Goal: Task Accomplishment & Management: Complete application form

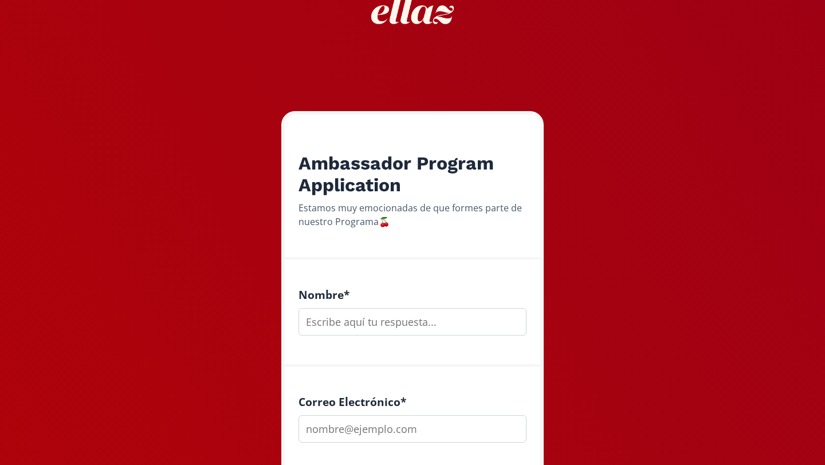
scroll to position [85, 0]
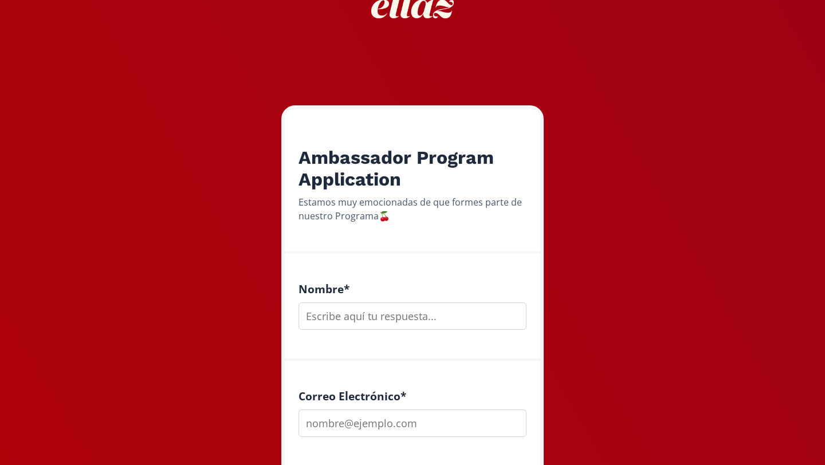
click at [311, 320] on input "text" at bounding box center [412, 315] width 228 height 27
type input "[PERSON_NAME]"
click at [336, 418] on input "email" at bounding box center [412, 423] width 228 height 27
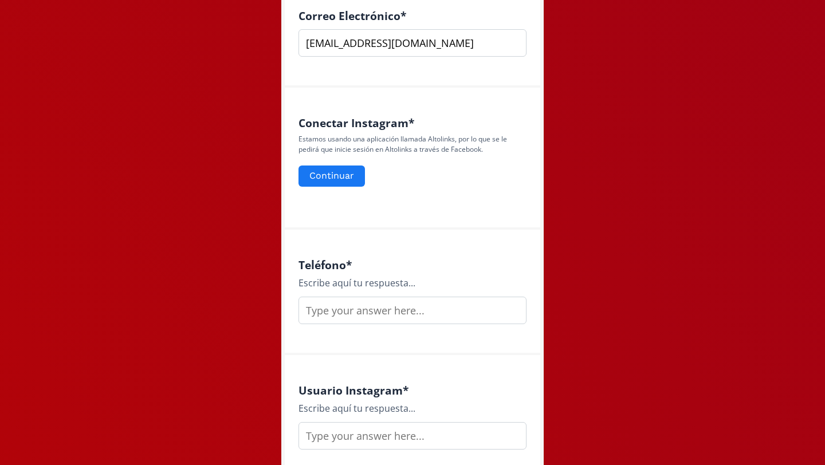
scroll to position [467, 0]
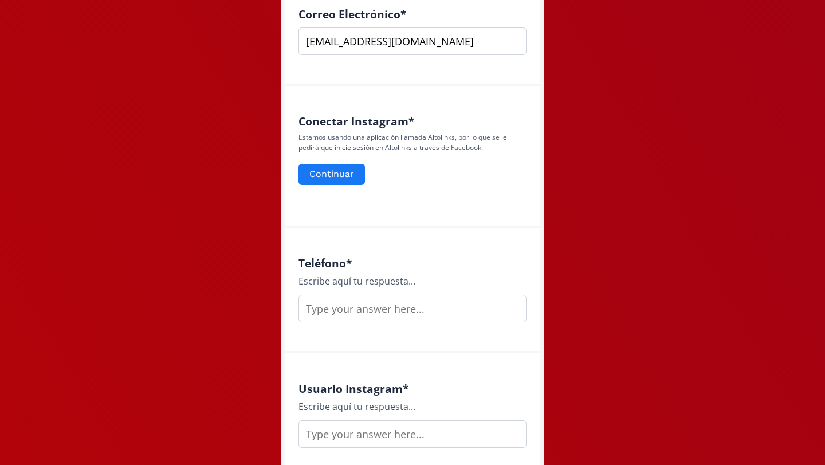
type input "sofiambasave@gmail.com"
click at [359, 308] on input "text" at bounding box center [412, 308] width 228 height 27
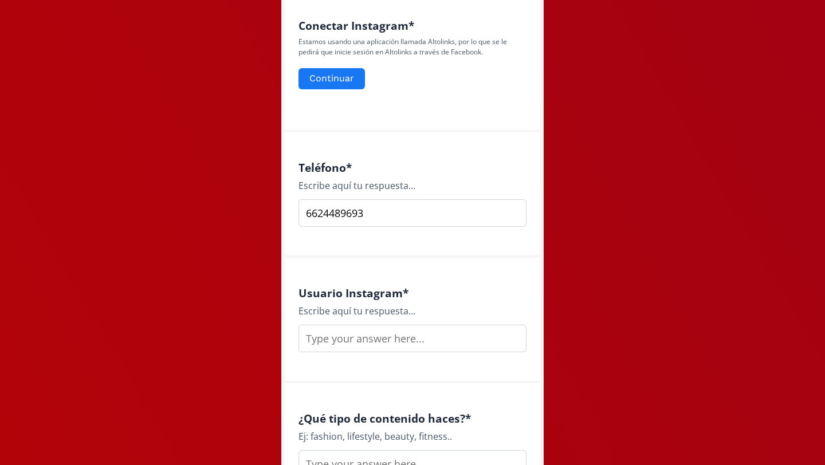
scroll to position [564, 0]
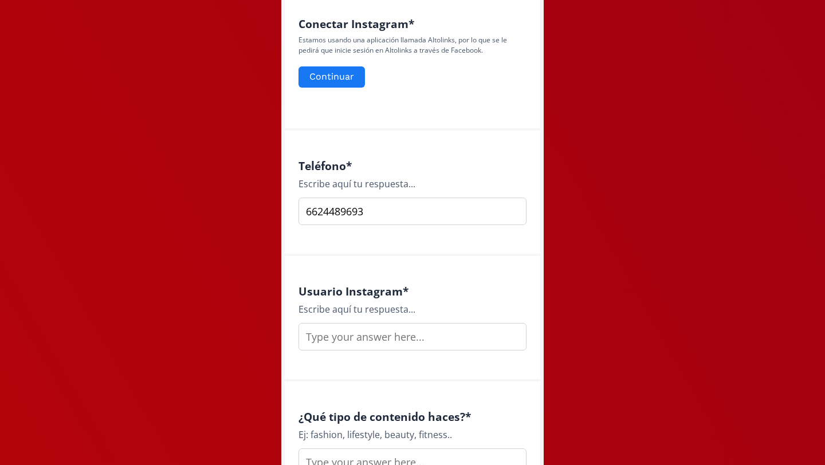
type input "6624489693"
click at [335, 341] on input "text" at bounding box center [412, 336] width 228 height 27
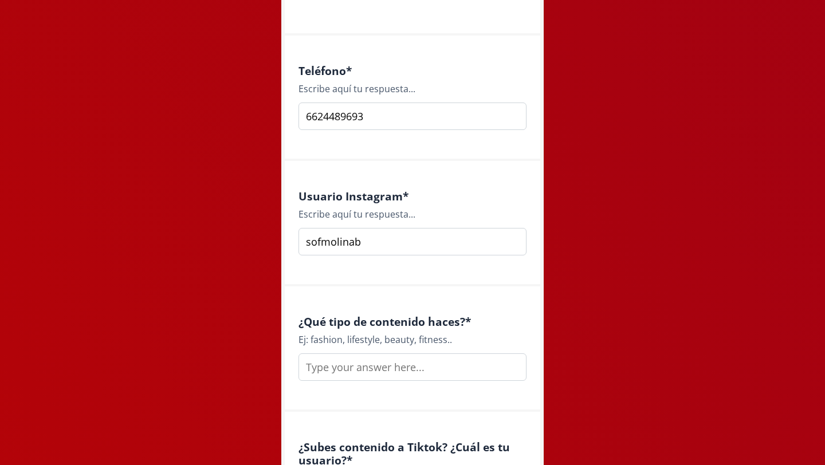
scroll to position [664, 0]
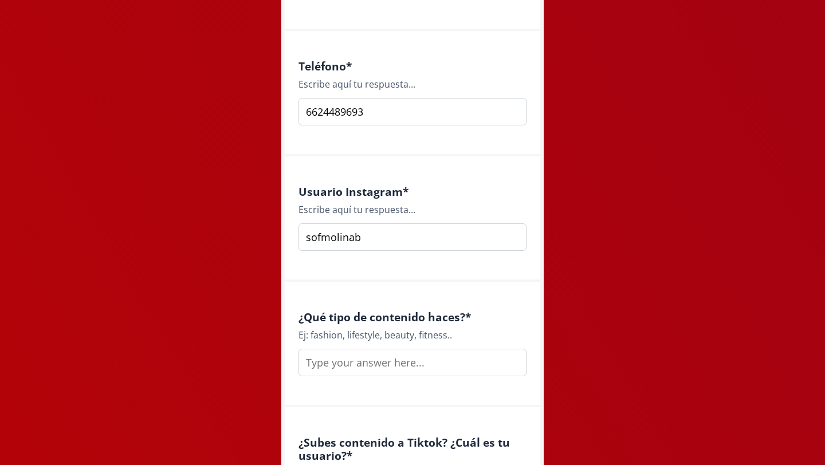
type input "sofmolinab"
click at [340, 367] on input "text" at bounding box center [412, 362] width 228 height 27
type input "d"
click at [356, 366] on input "De todo un poco. Pero quiero q vaya más enfocado a mi vida como abogada" at bounding box center [412, 362] width 228 height 27
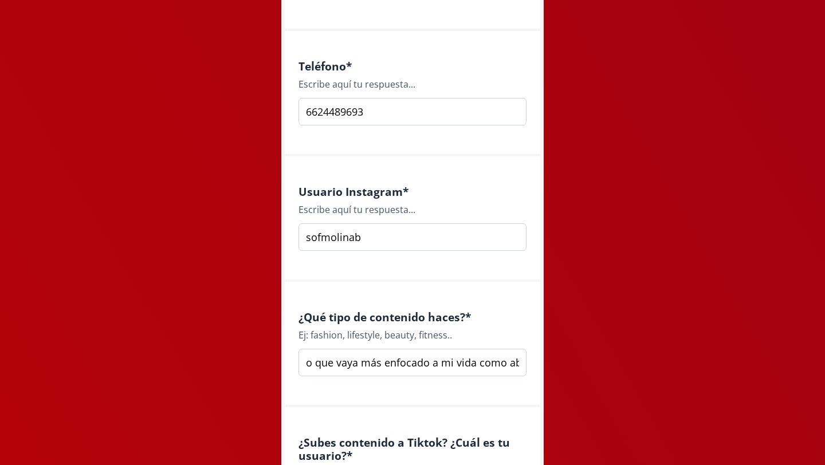
scroll to position [0, 164]
click at [517, 363] on input "De todo un poco. Pero quiero que vaya más enfocado a mi vida como abogada" at bounding box center [412, 362] width 228 height 27
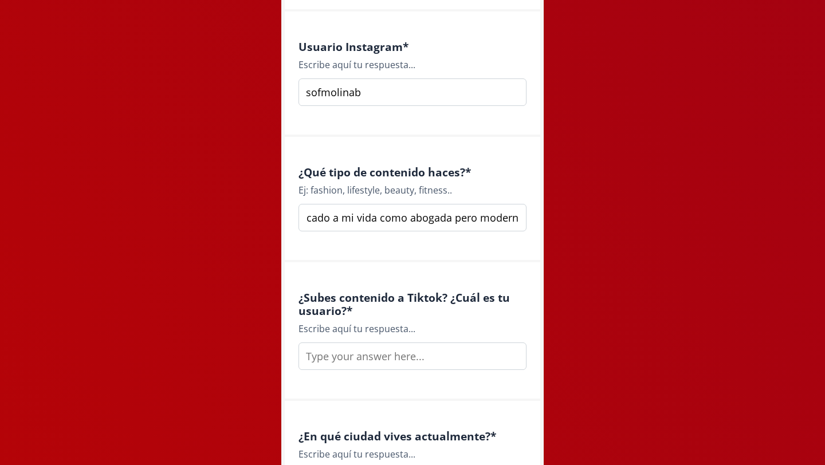
scroll to position [827, 0]
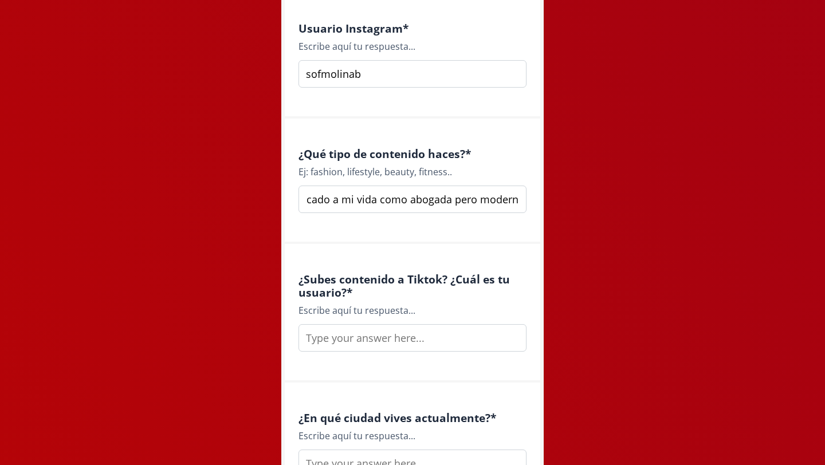
type input "De todo un poco. Pero quiero que vaya más enfocado a mi vida como abogada pero …"
click at [461, 323] on div "¿Subes contenido a Tiktok? ¿Cuál es tu usuario? * Escribe aquí tu respuesta..." at bounding box center [412, 312] width 228 height 79
click at [458, 336] on input "text" at bounding box center [412, 337] width 228 height 27
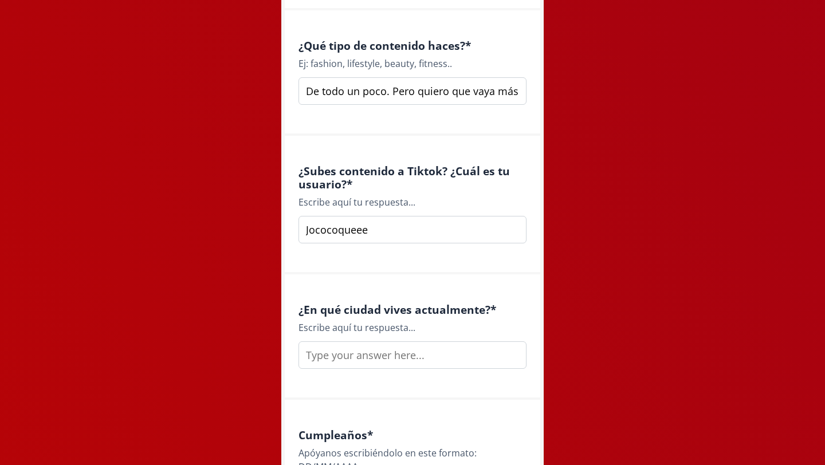
scroll to position [1038, 0]
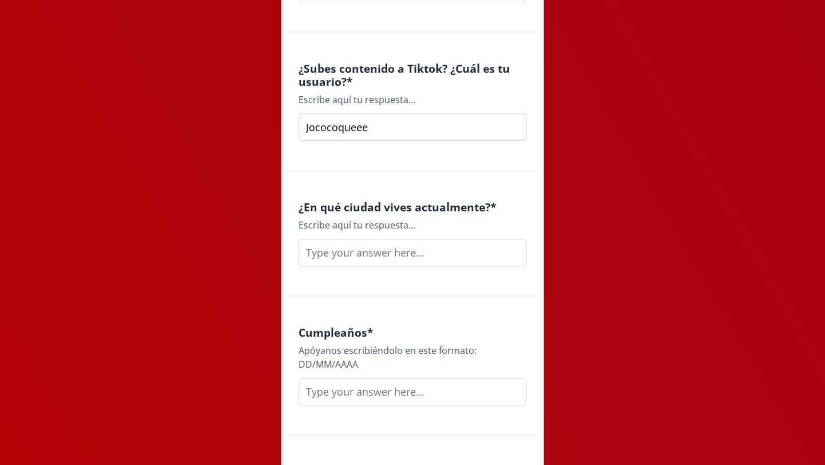
type input "Jococoqueee"
click at [450, 258] on input "text" at bounding box center [412, 252] width 228 height 27
type input "Hermosillo"
click at [439, 382] on input "text" at bounding box center [412, 391] width 228 height 27
type input "S"
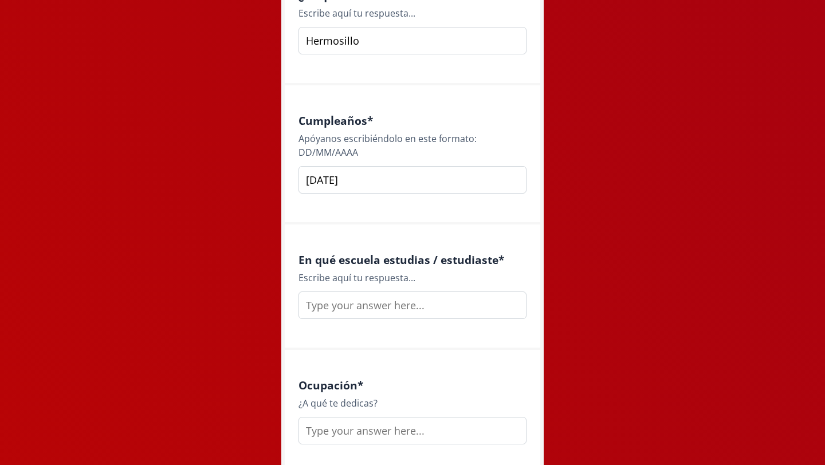
scroll to position [1258, 0]
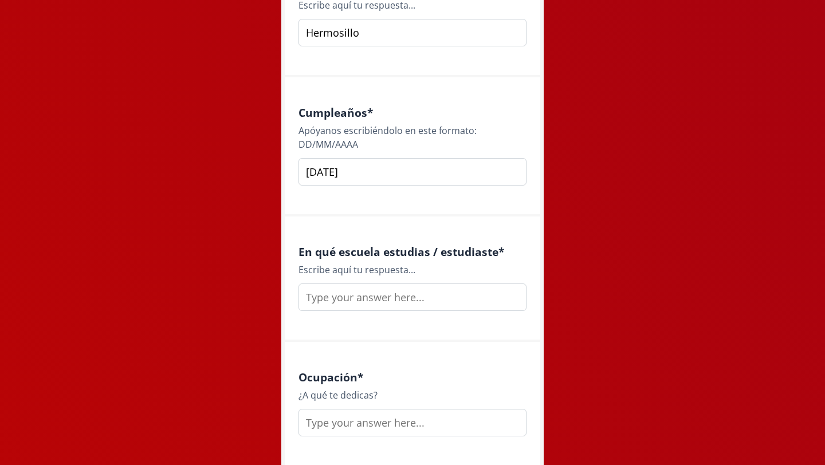
type input "25/07/2003"
click at [468, 296] on input "text" at bounding box center [412, 297] width 228 height 27
type input "Irish Institute y UVM"
click at [447, 430] on input "text" at bounding box center [412, 422] width 228 height 27
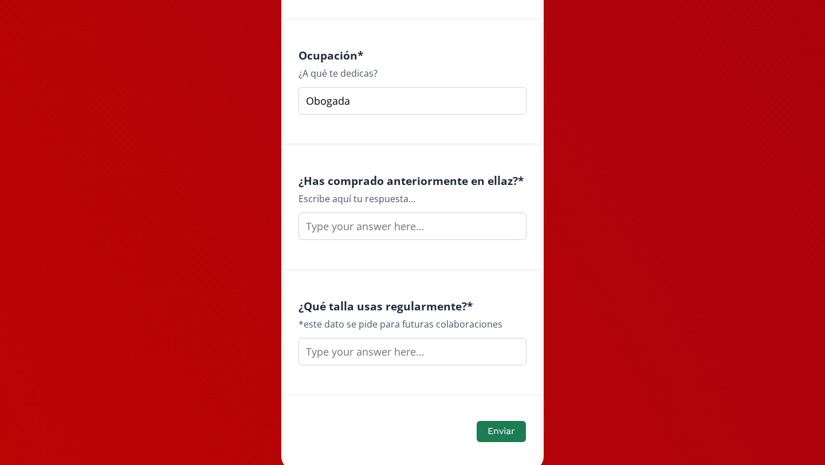
scroll to position [1583, 0]
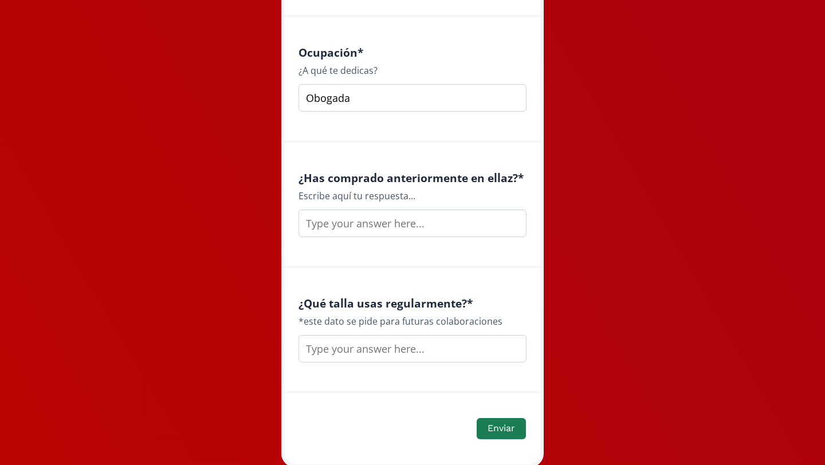
type input "Obogada"
click at [479, 228] on input "text" at bounding box center [412, 223] width 228 height 27
type input "Si"
click at [458, 343] on input "text" at bounding box center [412, 348] width 228 height 27
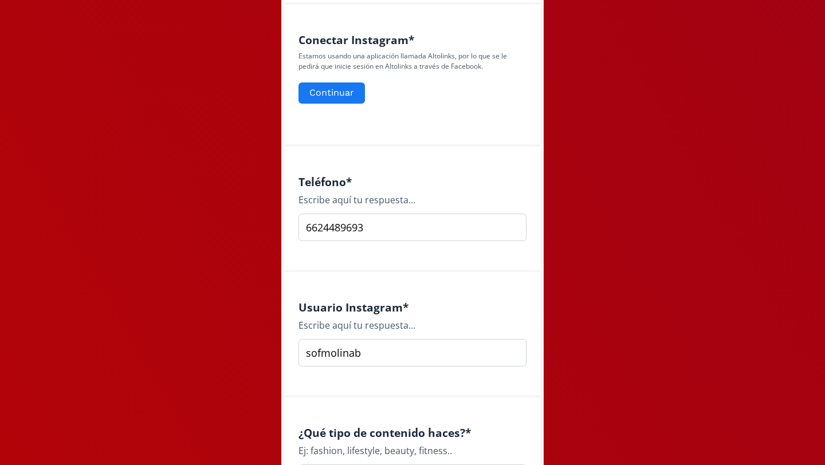
scroll to position [430, 0]
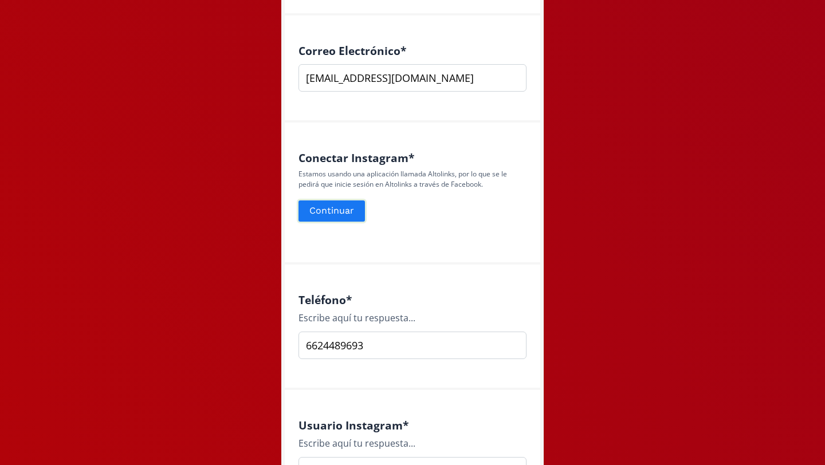
type input "S"
click at [315, 209] on button "Continuar" at bounding box center [332, 211] width 70 height 25
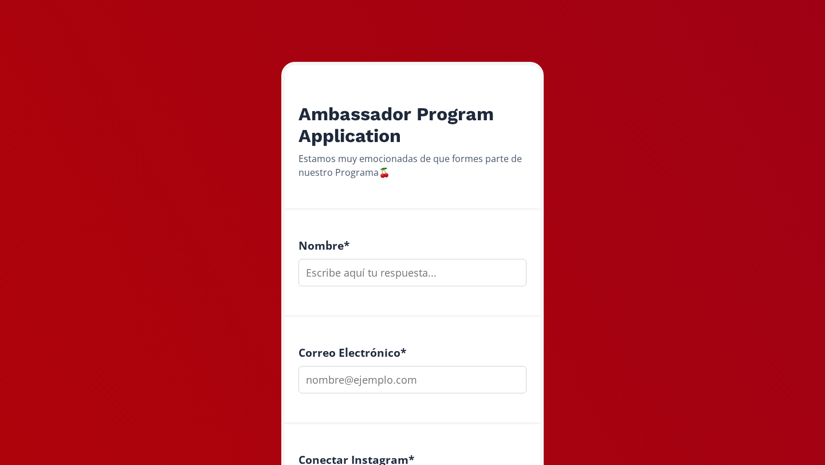
scroll to position [165, 0]
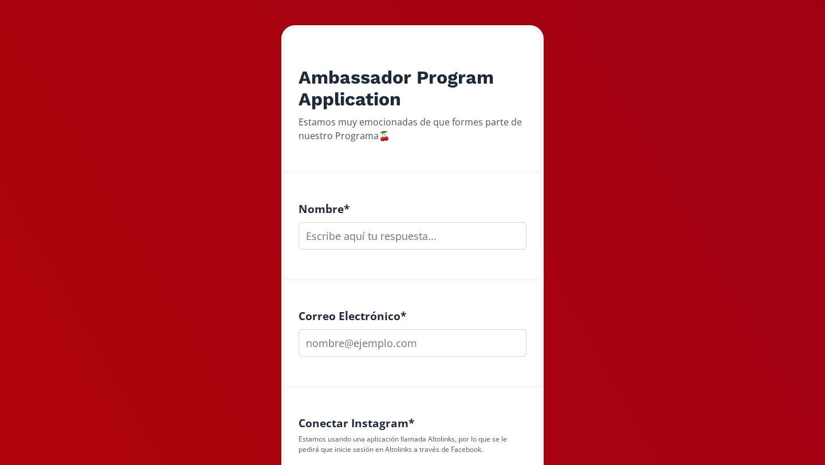
click at [380, 250] on div "Nombre *" at bounding box center [412, 227] width 255 height 107
click at [382, 237] on input "text" at bounding box center [412, 235] width 228 height 27
type input "[PERSON_NAME]"
click at [410, 347] on input "email" at bounding box center [412, 342] width 228 height 27
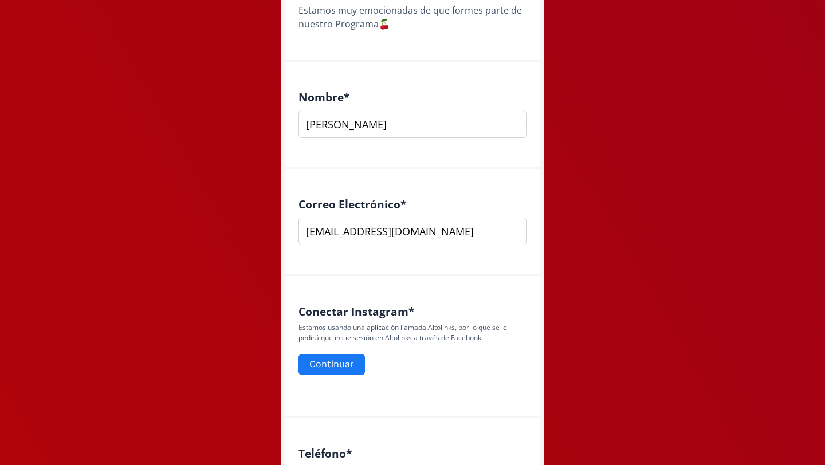
scroll to position [546, 0]
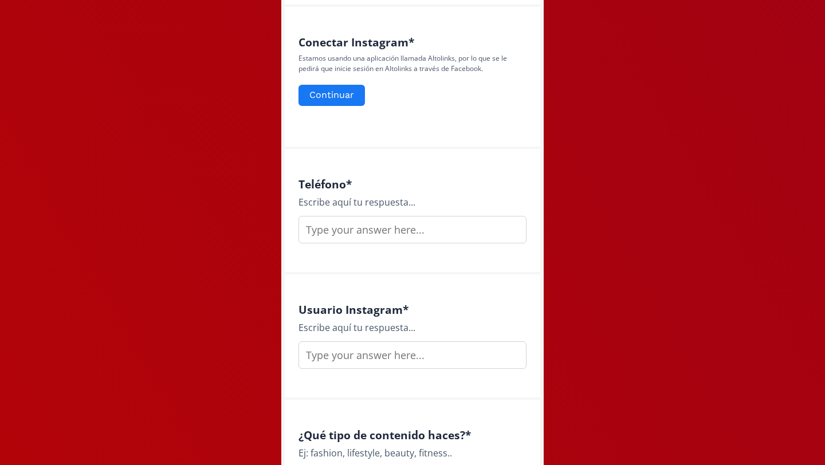
type input "sofiambasave@gmail.com"
click at [387, 237] on input "text" at bounding box center [412, 229] width 228 height 27
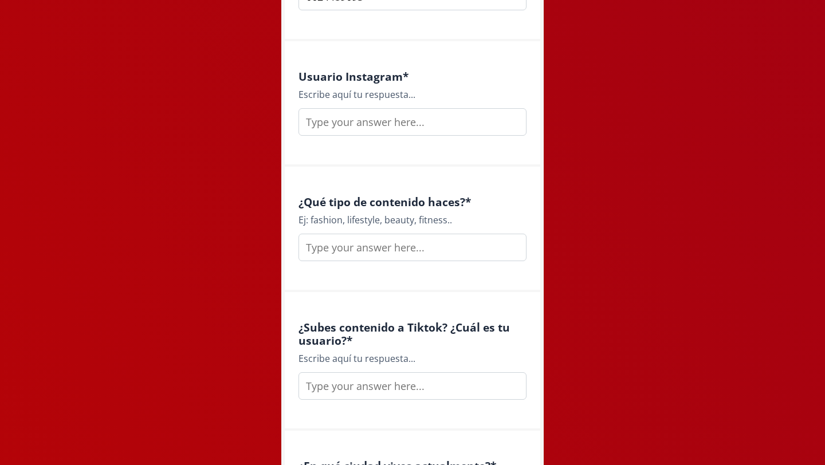
scroll to position [781, 0]
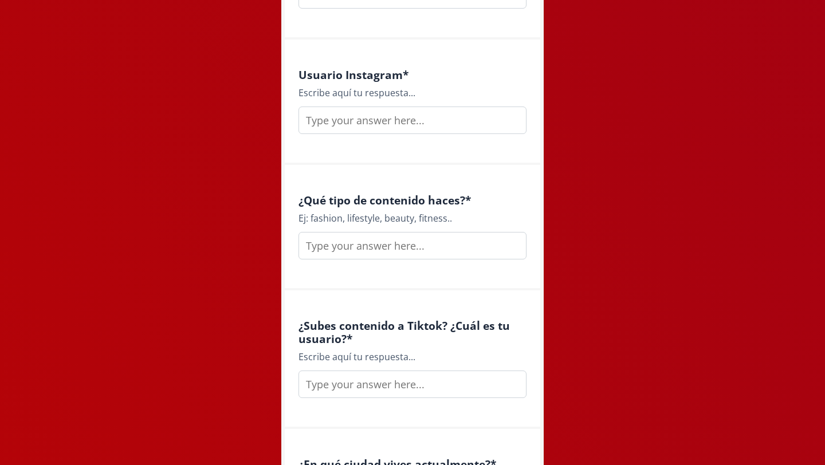
type input "6624489693"
click at [360, 129] on input "text" at bounding box center [412, 120] width 228 height 27
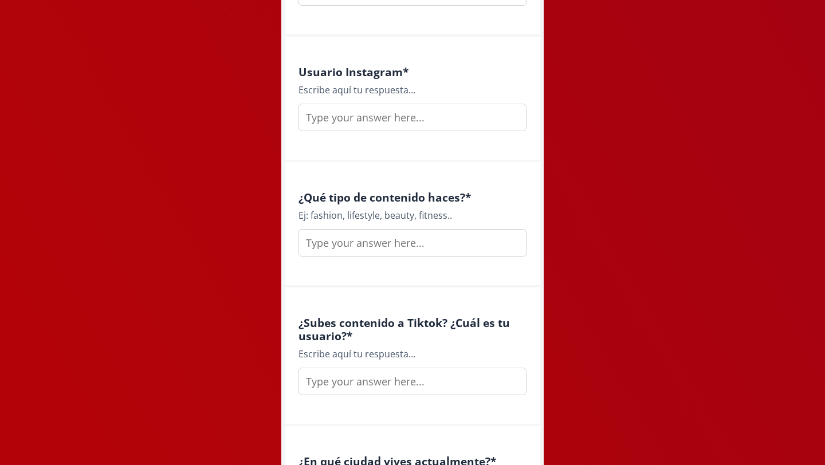
scroll to position [784, 0]
click at [379, 129] on input "text" at bounding box center [412, 116] width 228 height 27
type input "sofmolinab"
click at [384, 243] on input "text" at bounding box center [412, 242] width 228 height 27
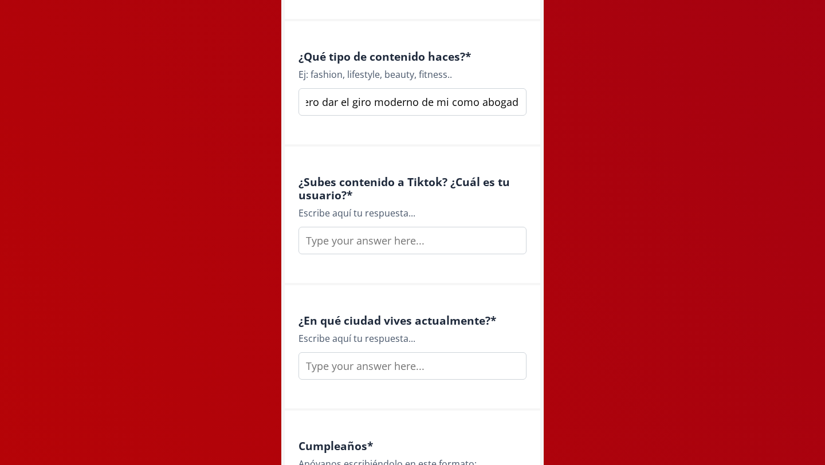
scroll to position [929, 0]
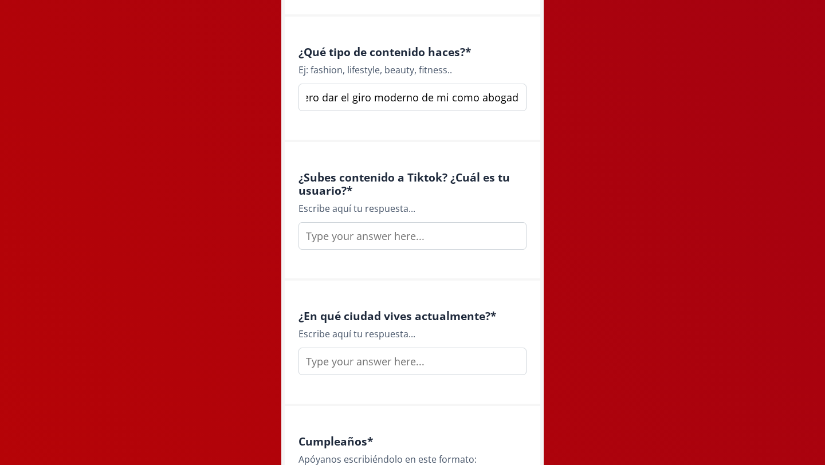
type input "De todo un poco. Pero le quiero dar el giro moderno de mi como abogada"
click at [358, 246] on input "text" at bounding box center [412, 235] width 228 height 27
type input "Jococoqueee"
click at [346, 373] on input "text" at bounding box center [412, 361] width 228 height 27
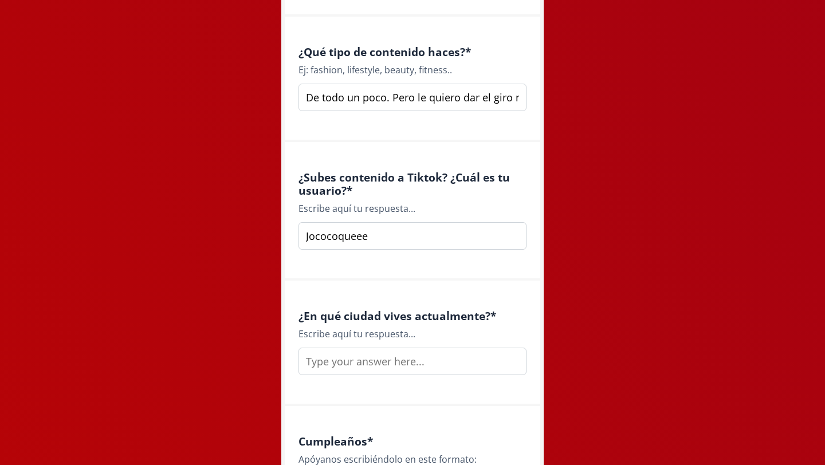
type input "J"
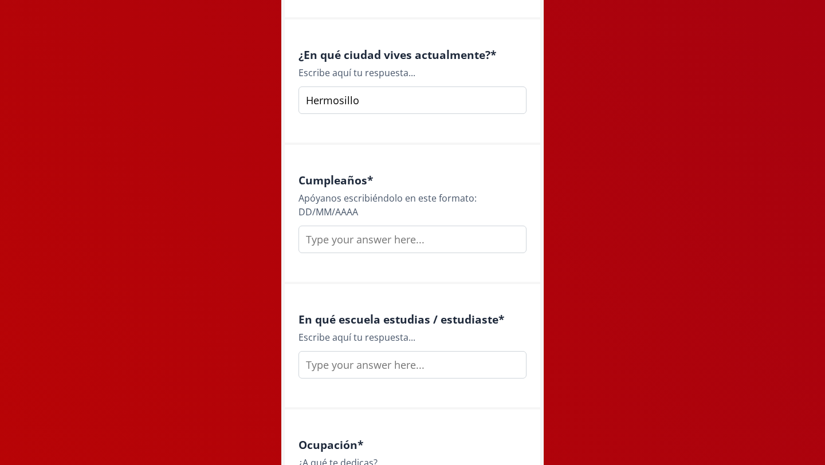
scroll to position [1252, 0]
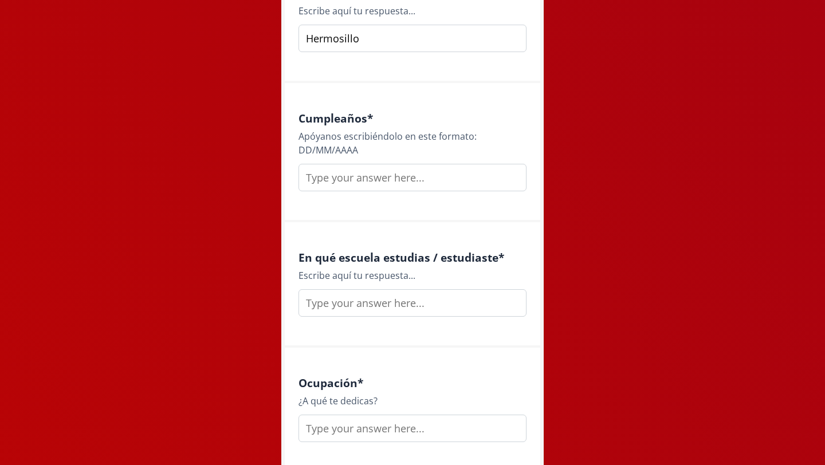
type input "Hermosillo"
click at [380, 170] on input "text" at bounding box center [412, 177] width 228 height 27
type input "25/07/2003"
click at [361, 310] on input "text" at bounding box center [412, 302] width 228 height 27
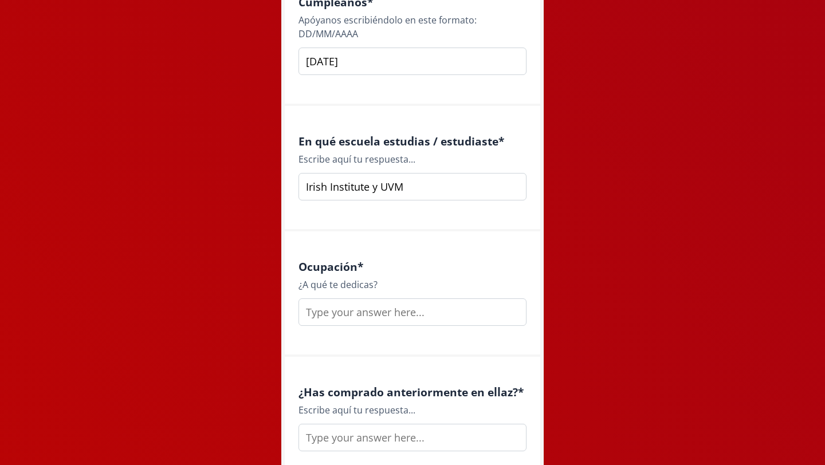
scroll to position [1375, 0]
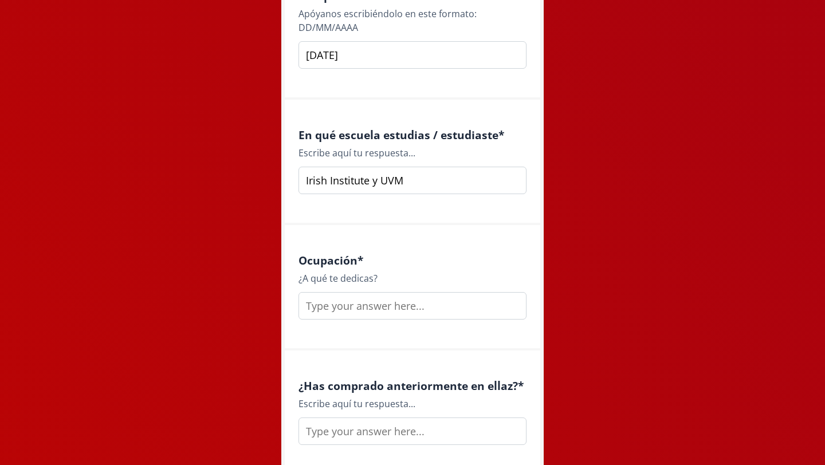
type input "Irish Institute y UVM"
click at [335, 313] on input "text" at bounding box center [412, 305] width 228 height 27
type input "O"
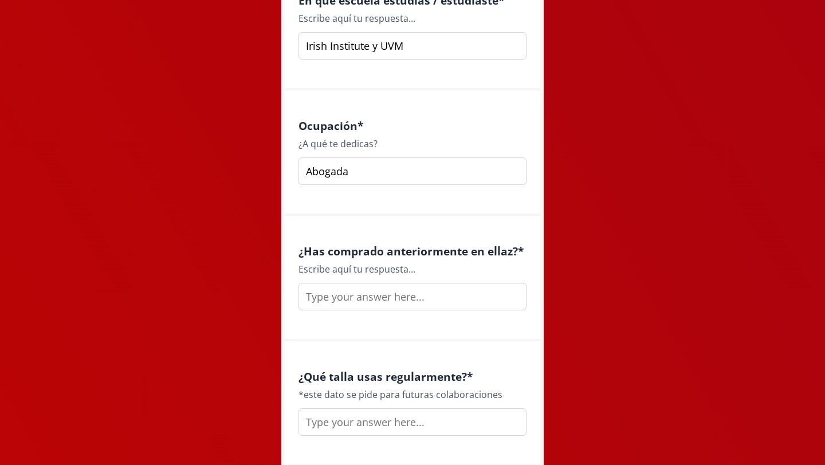
scroll to position [1528, 0]
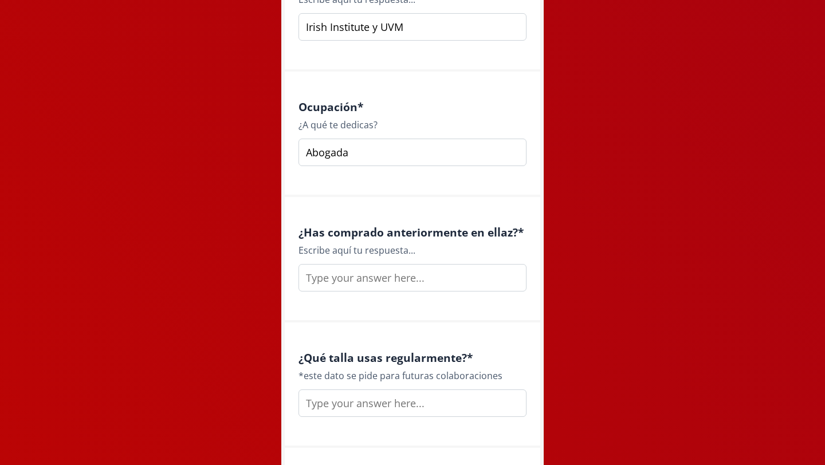
type input "Abogada"
click at [360, 278] on input "text" at bounding box center [412, 277] width 228 height 27
type input "Si"
click at [367, 404] on input "text" at bounding box center [412, 403] width 228 height 27
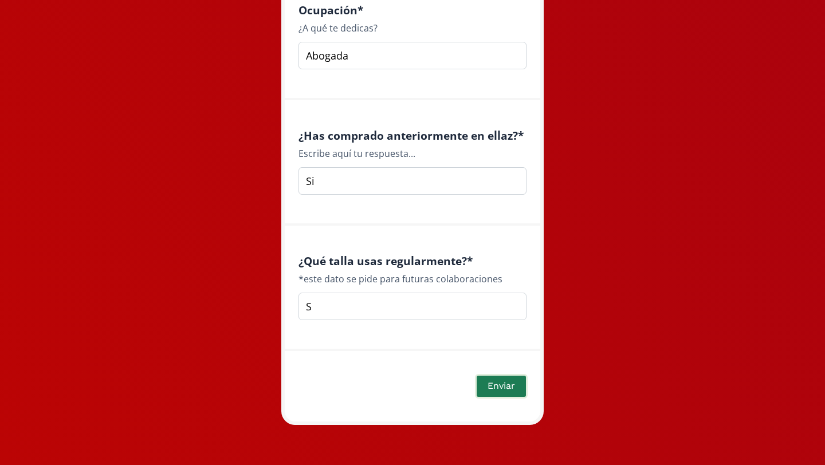
type input "S"
click at [500, 384] on button "Enviar" at bounding box center [501, 386] width 53 height 25
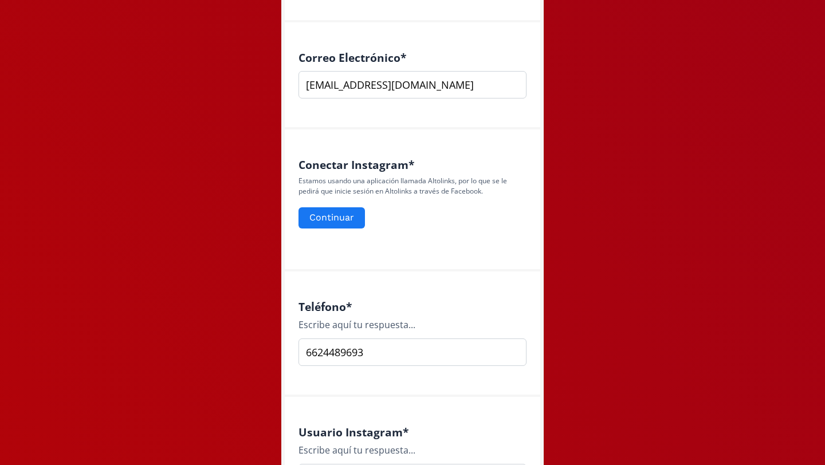
scroll to position [423, 0]
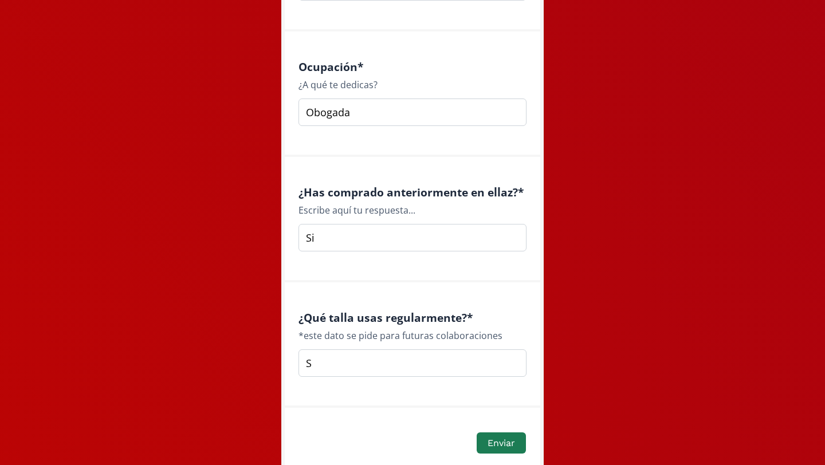
scroll to position [1664, 0]
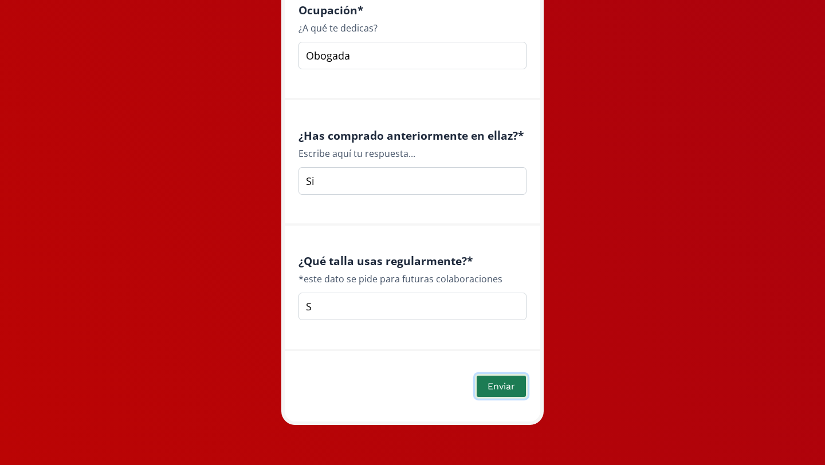
click at [500, 388] on button "Enviar" at bounding box center [501, 386] width 53 height 25
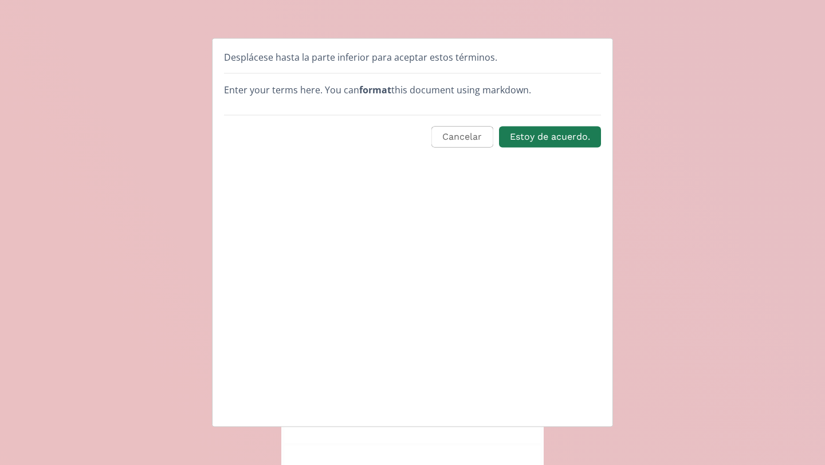
scroll to position [0, 0]
click at [571, 133] on button "Estoy de acuerdo." at bounding box center [549, 137] width 105 height 25
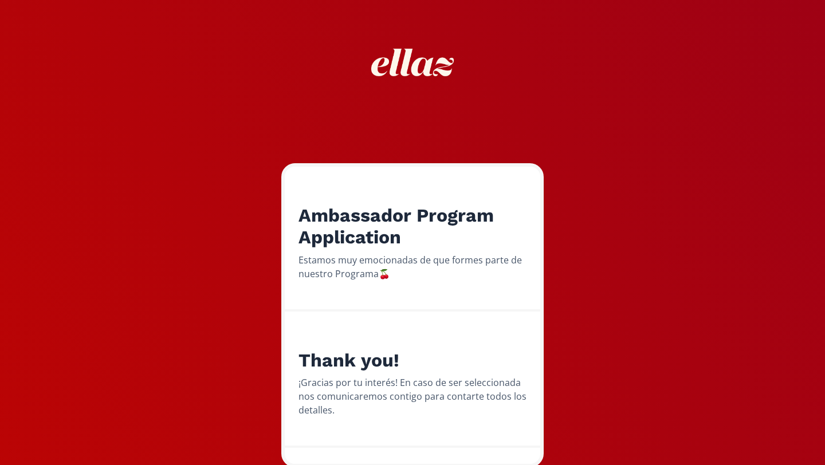
scroll to position [69, 0]
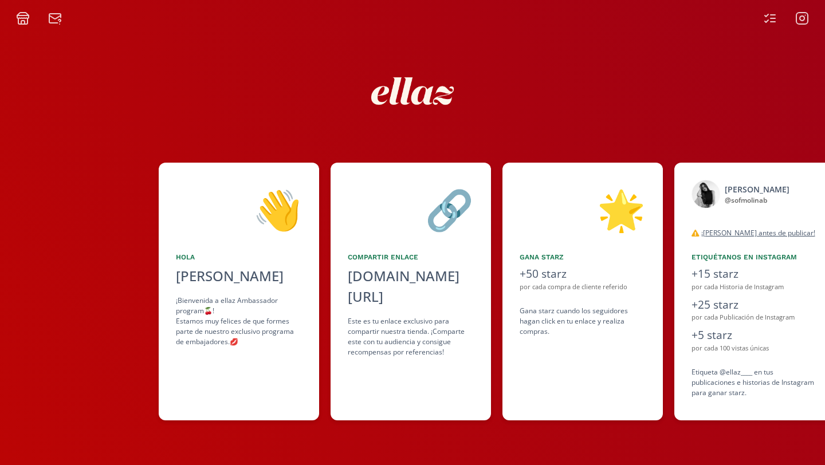
scroll to position [0, 172]
